Goal: Book appointment/travel/reservation

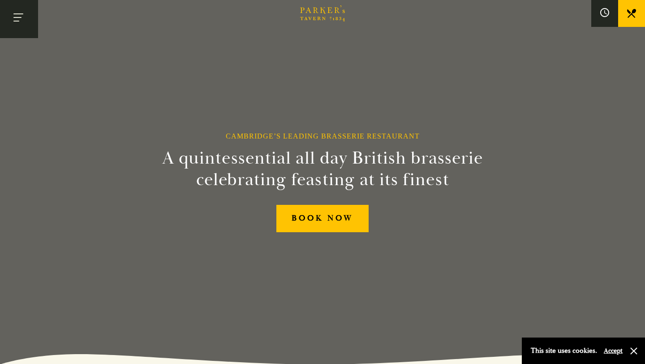
click at [18, 14] on button "Toggle navigation" at bounding box center [19, 19] width 38 height 38
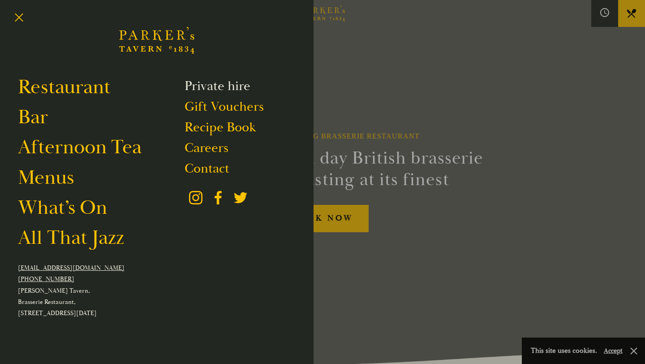
click at [230, 82] on link "Private hire" at bounding box center [218, 86] width 66 height 17
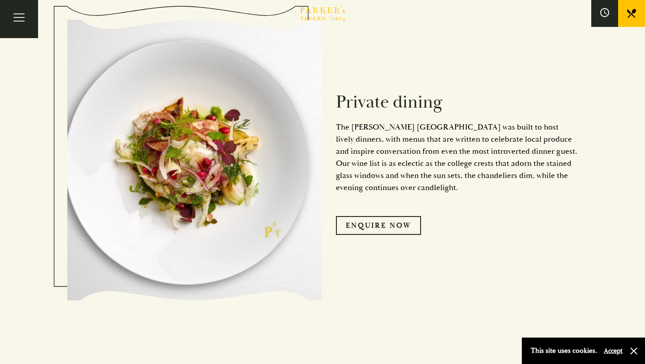
scroll to position [521, 0]
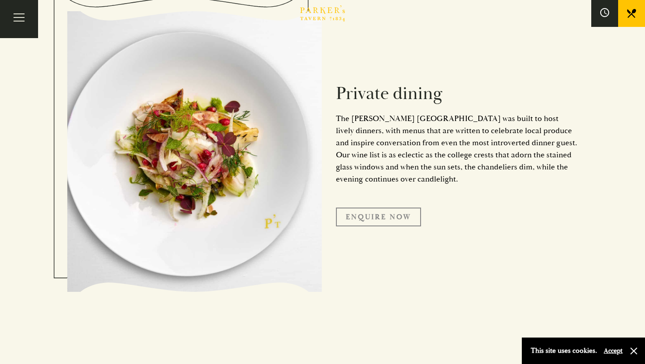
click at [386, 208] on link "Enquire Now" at bounding box center [378, 216] width 85 height 19
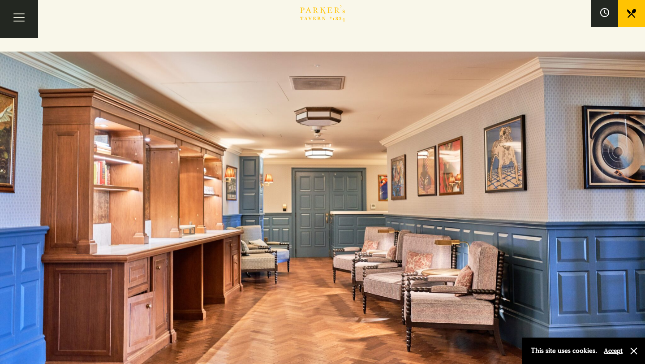
scroll to position [2153, 0]
